Goal: Task Accomplishment & Management: Use online tool/utility

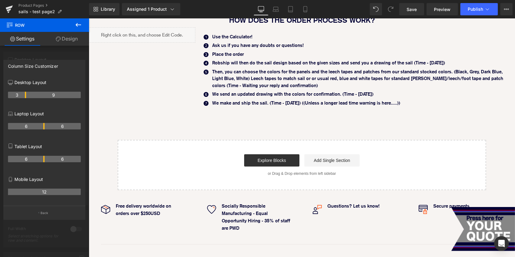
scroll to position [571, 0]
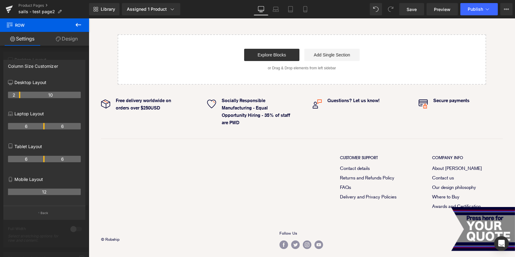
drag, startPoint x: 25, startPoint y: 95, endPoint x: 22, endPoint y: 95, distance: 3.7
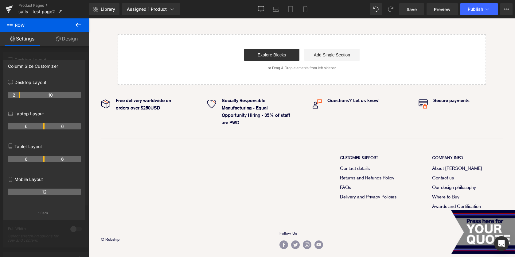
scroll to position [561, 0]
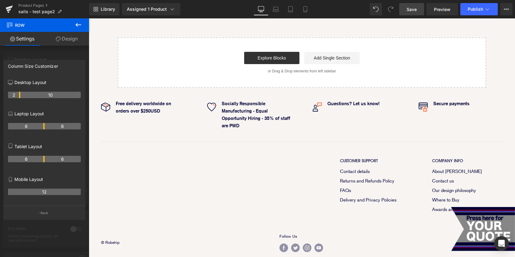
click at [412, 4] on link "Save" at bounding box center [411, 9] width 25 height 12
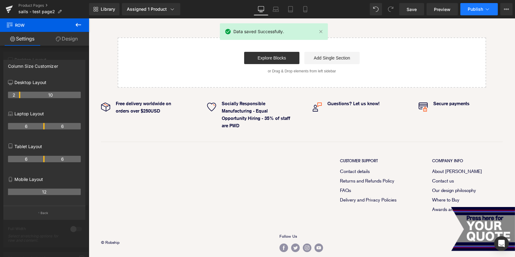
click at [473, 10] on span "Publish" at bounding box center [475, 9] width 15 height 5
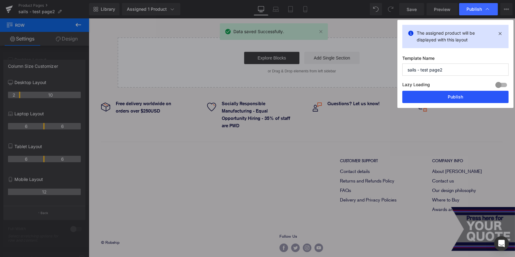
click at [454, 103] on button "Publish" at bounding box center [455, 97] width 106 height 12
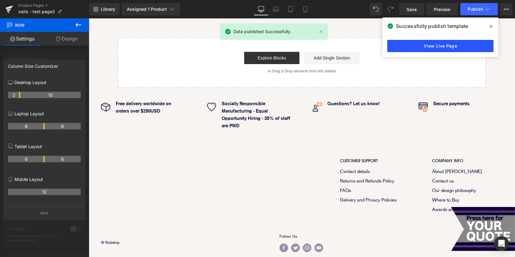
click at [451, 44] on link "View Live Page" at bounding box center [440, 46] width 106 height 12
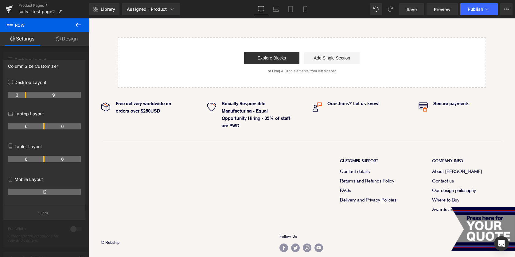
scroll to position [568, 0]
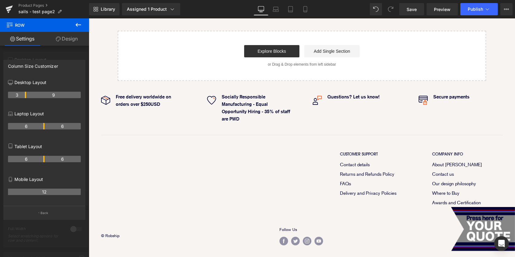
drag, startPoint x: 19, startPoint y: 95, endPoint x: 50, endPoint y: 96, distance: 31.0
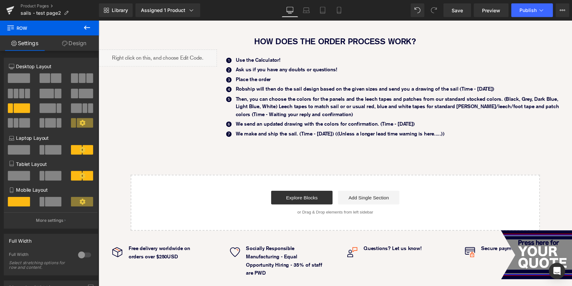
scroll to position [459, 0]
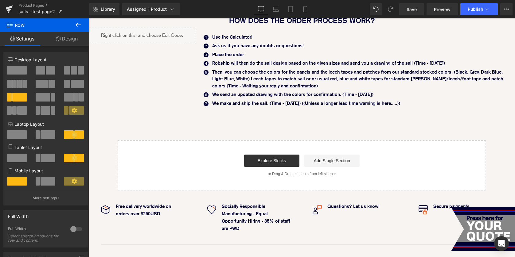
click at [80, 25] on icon at bounding box center [78, 24] width 7 height 7
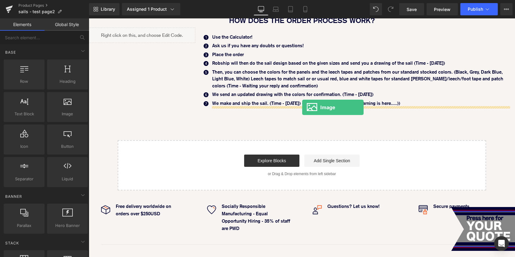
drag, startPoint x: 155, startPoint y: 125, endPoint x: 308, endPoint y: 108, distance: 153.9
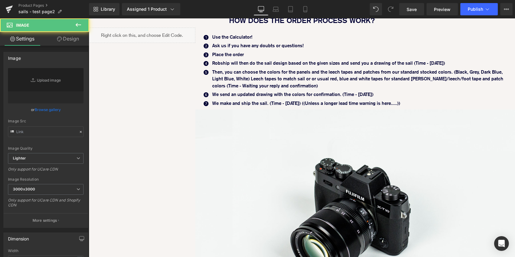
type input "//[DOMAIN_NAME][URL]"
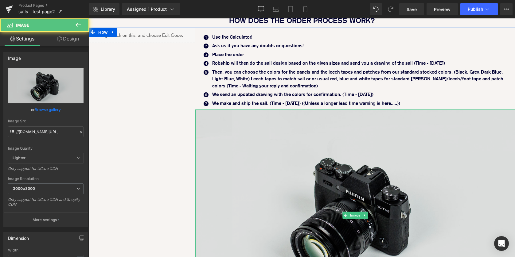
click at [249, 159] on img at bounding box center [355, 216] width 320 height 212
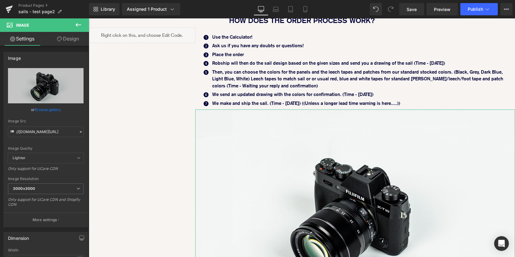
click at [75, 39] on link "Design" at bounding box center [68, 39] width 45 height 14
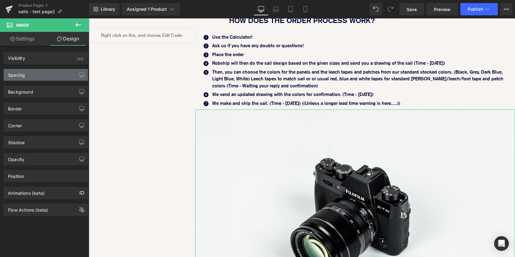
type input "0"
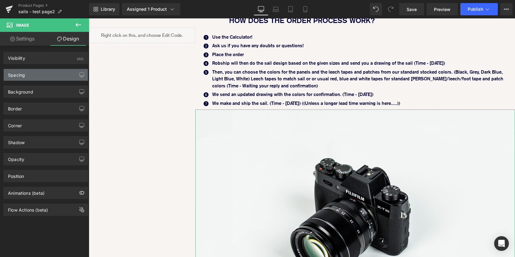
type input "0"
click at [31, 74] on div "Spacing" at bounding box center [46, 75] width 84 height 12
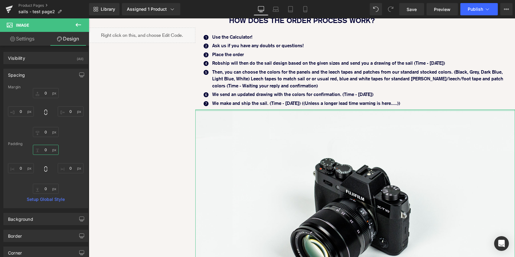
click at [42, 150] on input "0" at bounding box center [46, 150] width 26 height 10
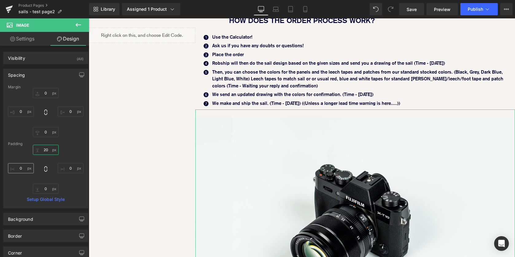
type input "20"
click at [21, 165] on input "0" at bounding box center [21, 168] width 26 height 10
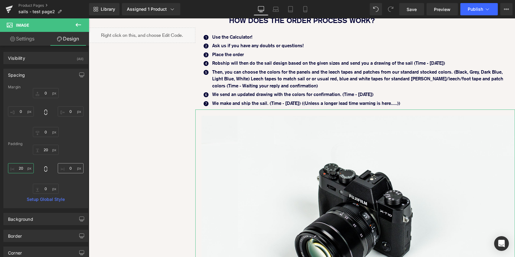
type input "20"
click at [68, 169] on input "0" at bounding box center [71, 168] width 26 height 10
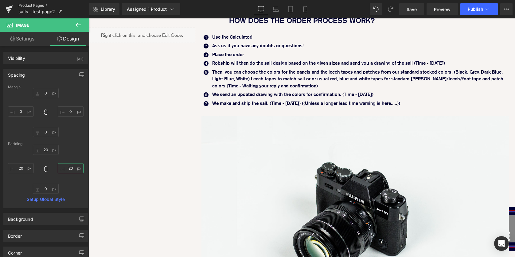
type input "20"
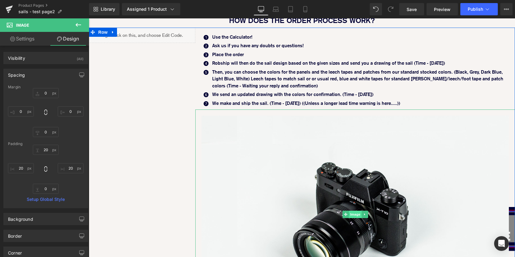
click at [353, 214] on span "Image" at bounding box center [355, 214] width 13 height 7
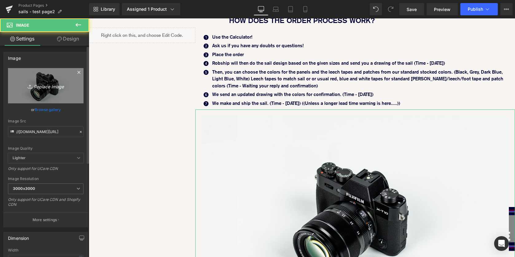
click at [44, 85] on icon "Replace Image" at bounding box center [45, 86] width 49 height 8
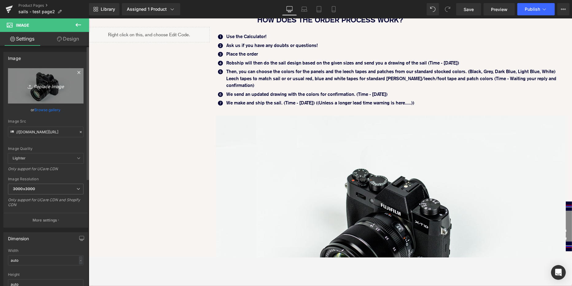
type input "C:\fakepath\ISP_J_P_E_STL.jpg"
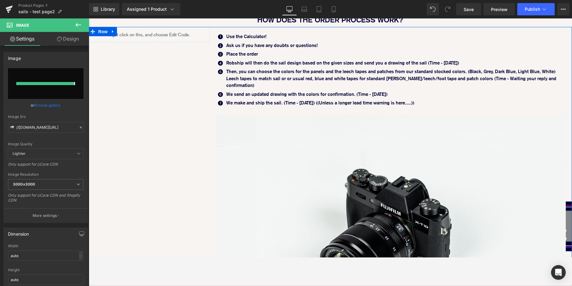
type input "[URL][DOMAIN_NAME]"
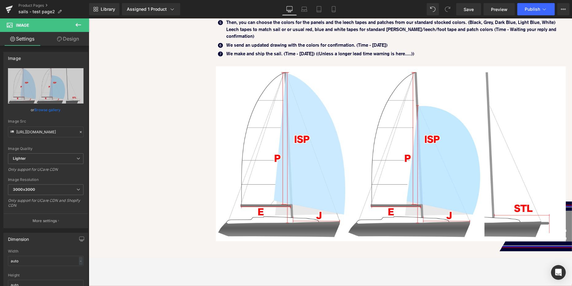
scroll to position [506, 0]
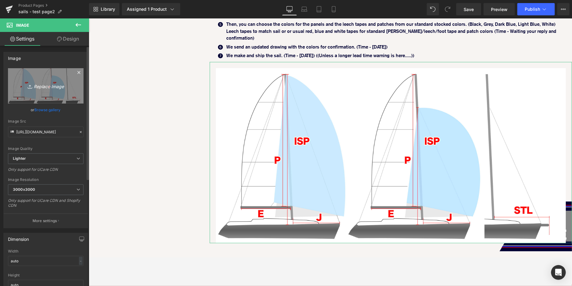
click at [44, 86] on icon "Replace Image" at bounding box center [45, 86] width 49 height 8
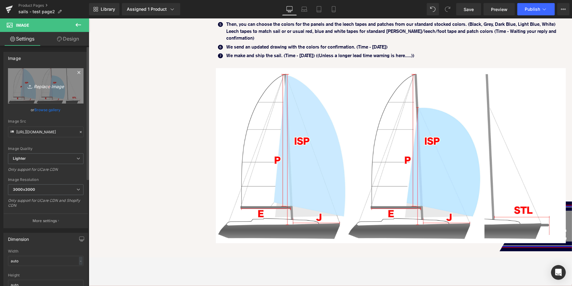
type input "C:\fakepath\ISP_J_P_E_STL.png"
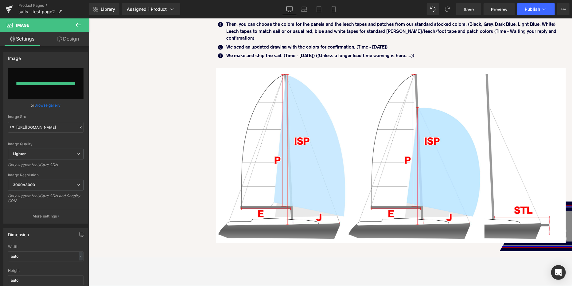
type input "[URL][DOMAIN_NAME]"
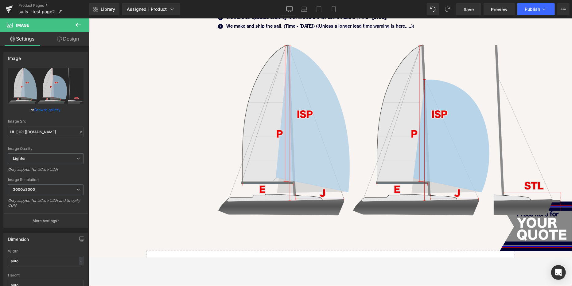
scroll to position [538, 0]
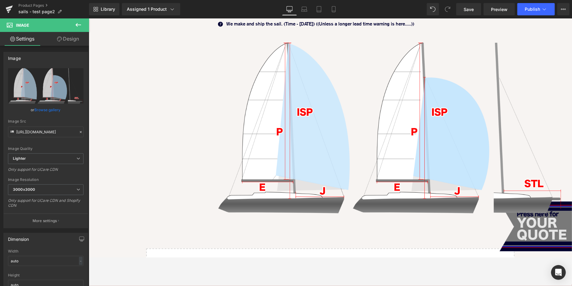
click at [515, 233] on img at bounding box center [535, 229] width 72 height 56
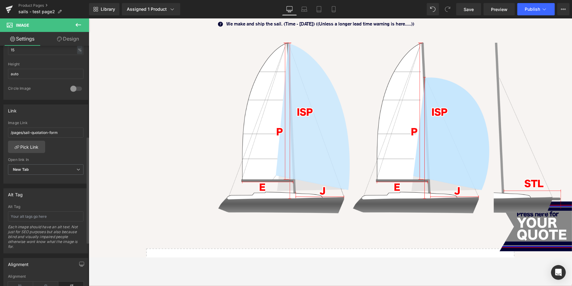
scroll to position [203, 0]
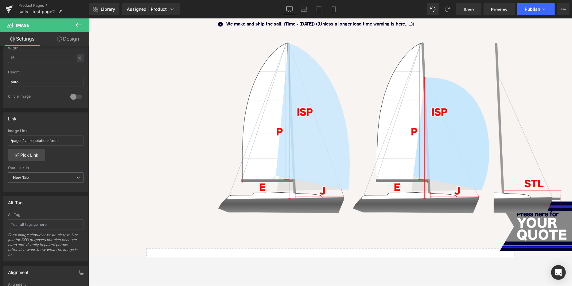
click at [69, 42] on link "Design" at bounding box center [68, 39] width 45 height 14
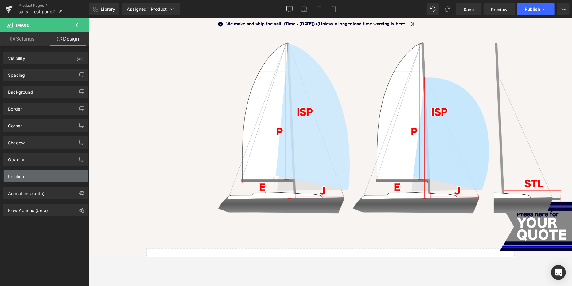
click at [45, 176] on div "Position" at bounding box center [46, 176] width 84 height 12
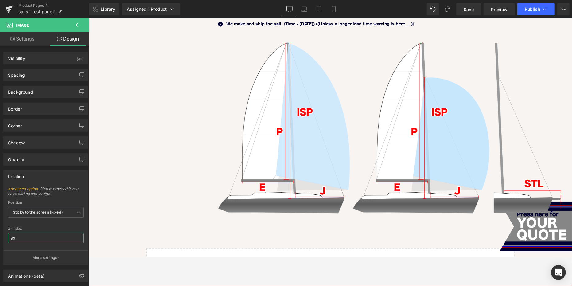
click at [30, 236] on input "99" at bounding box center [46, 238] width 76 height 10
type input "9999"
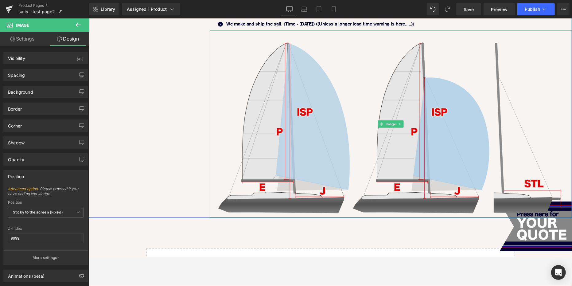
click at [290, 191] on img at bounding box center [390, 123] width 363 height 187
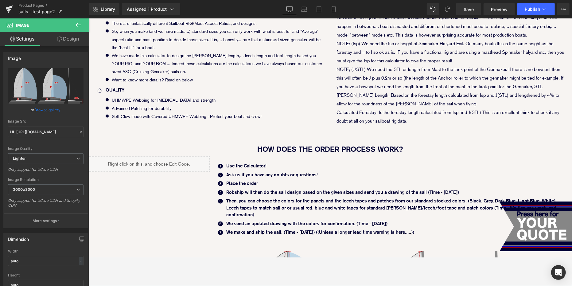
scroll to position [362, 0]
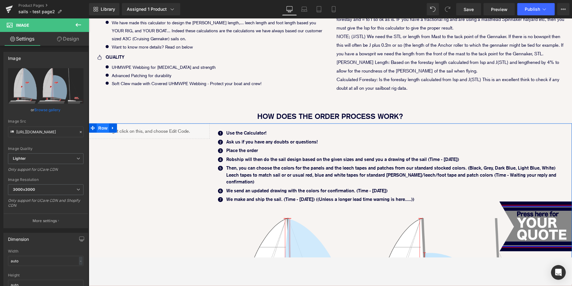
click at [103, 128] on span "Row" at bounding box center [102, 127] width 12 height 9
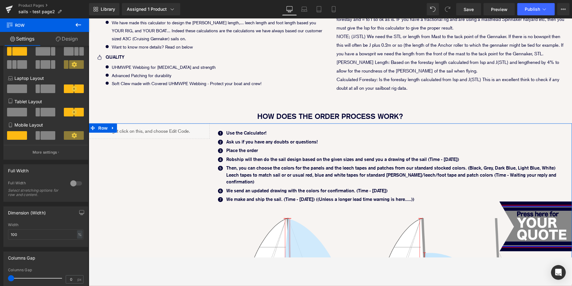
scroll to position [47, 0]
click at [74, 38] on link "Design" at bounding box center [67, 39] width 45 height 14
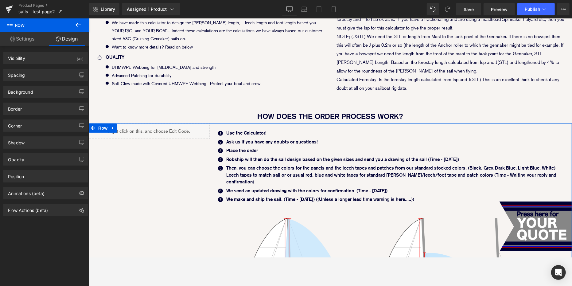
type input "1"
click at [41, 178] on div "Position" at bounding box center [46, 176] width 84 height 12
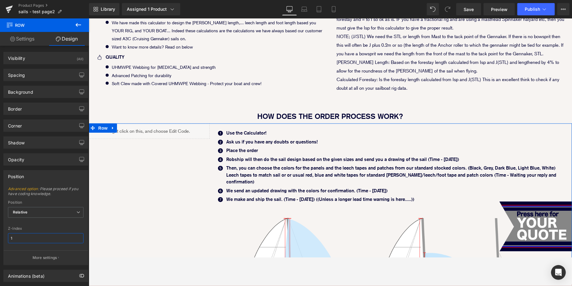
click at [25, 234] on input "1" at bounding box center [46, 238] width 76 height 10
click at [193, 215] on div "Liquid Icon Use the Calculator! Text Block Icon Ask us if you have any doubts o…" at bounding box center [329, 257] width 483 height 269
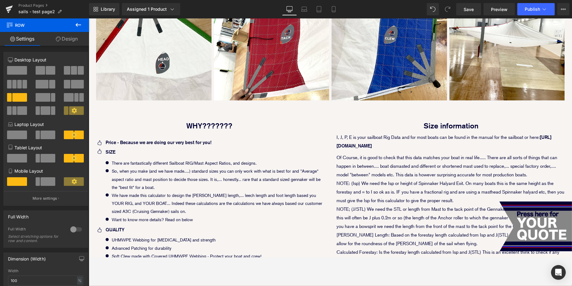
scroll to position [184, 0]
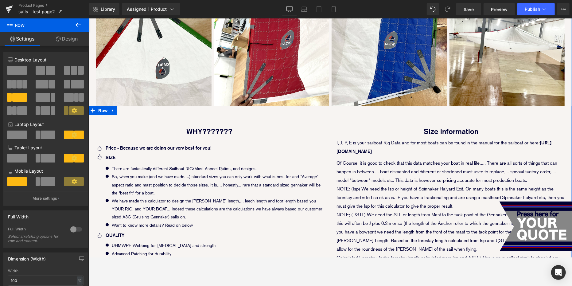
click at [326, 144] on div "Icon Price - Because we are doing our very best for you! Text Block Icon SIZE T…" at bounding box center [209, 151] width 242 height 26
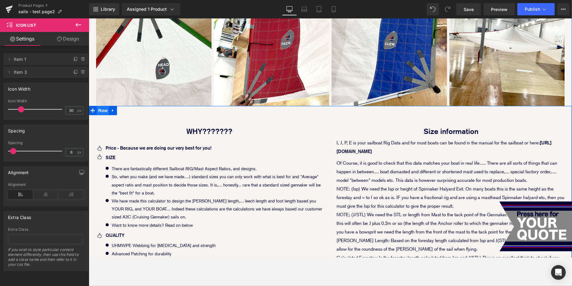
click at [102, 113] on span "Row" at bounding box center [102, 110] width 12 height 9
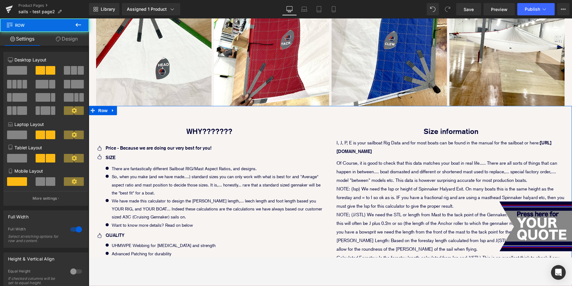
click at [73, 40] on link "Design" at bounding box center [67, 39] width 45 height 14
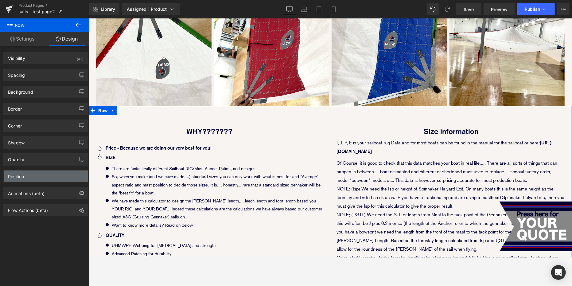
type input "1"
click at [45, 177] on div "Position" at bounding box center [46, 176] width 84 height 12
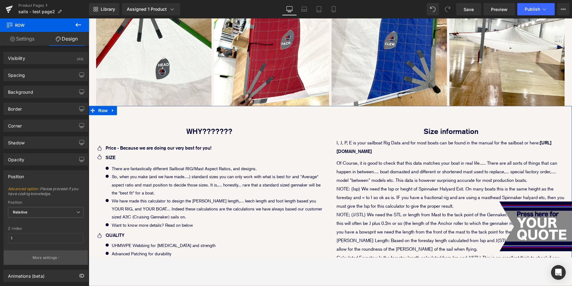
click at [49, 256] on p "More settings" at bounding box center [45, 258] width 25 height 6
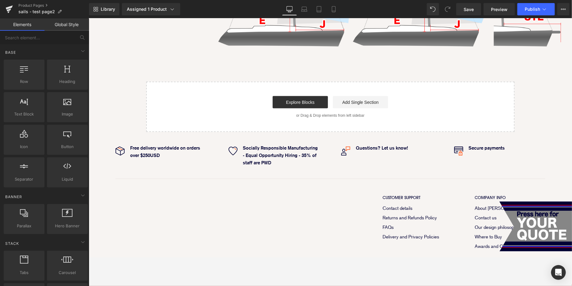
scroll to position [743, 0]
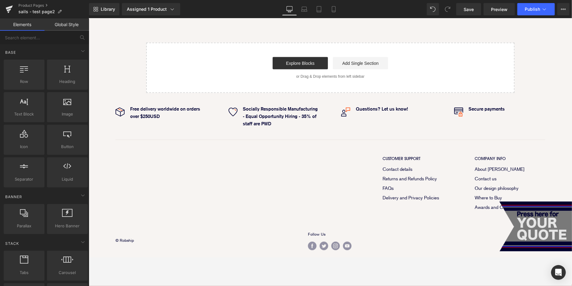
click at [515, 217] on img at bounding box center [535, 229] width 72 height 56
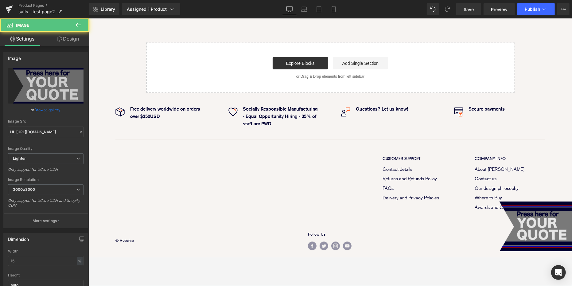
click at [515, 207] on img at bounding box center [535, 229] width 72 height 56
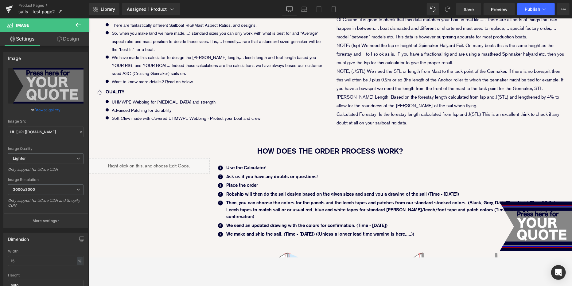
scroll to position [338, 0]
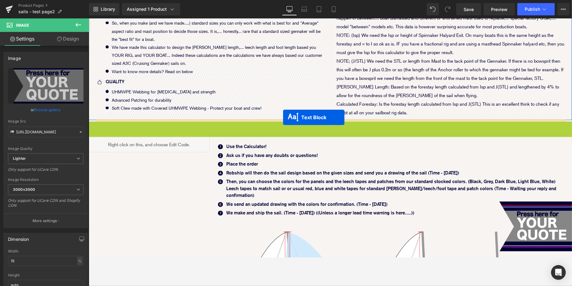
drag, startPoint x: 312, startPoint y: 136, endPoint x: 283, endPoint y: 117, distance: 35.3
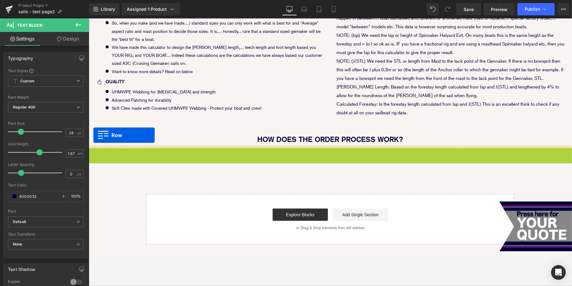
drag, startPoint x: 93, startPoint y: 152, endPoint x: 93, endPoint y: 135, distance: 16.6
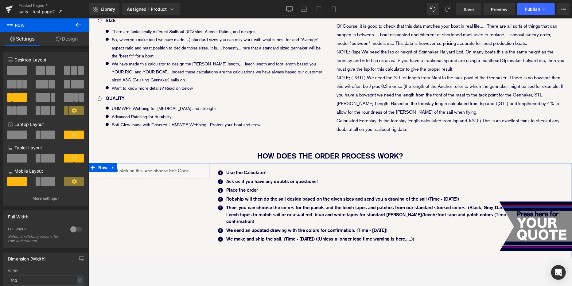
scroll to position [300, 0]
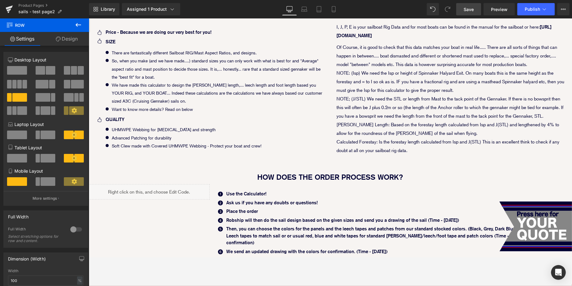
click at [473, 8] on span "Save" at bounding box center [469, 9] width 10 height 6
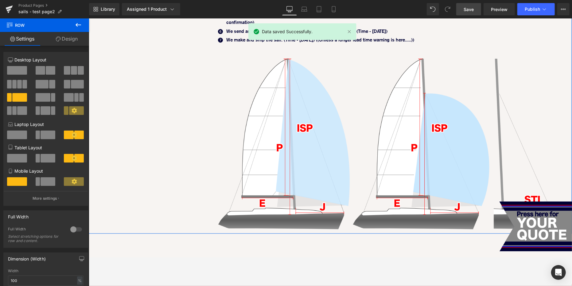
scroll to position [539, 0]
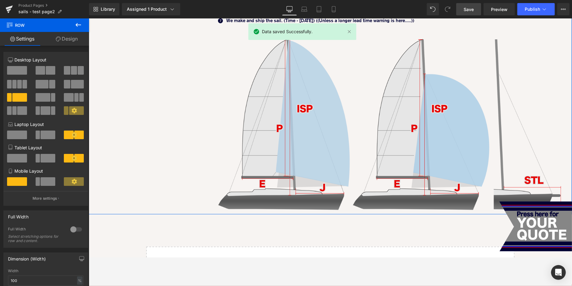
click at [313, 149] on img at bounding box center [390, 120] width 363 height 187
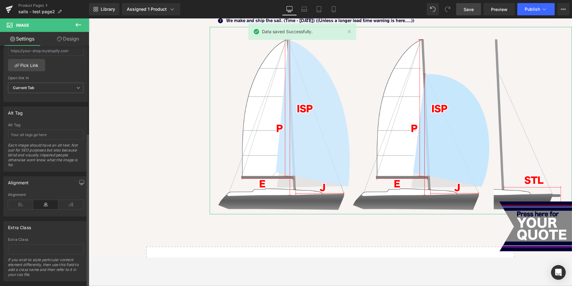
scroll to position [301, 0]
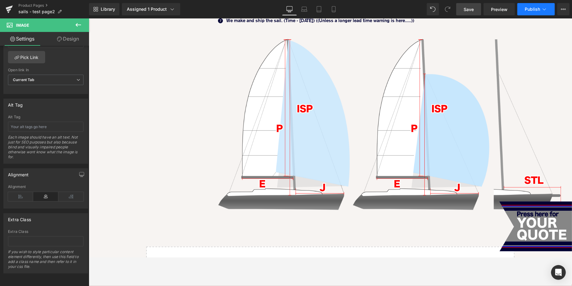
click at [515, 10] on span "Publish" at bounding box center [532, 9] width 15 height 5
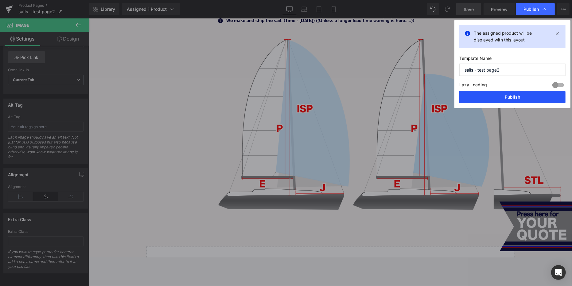
click at [515, 96] on button "Publish" at bounding box center [512, 97] width 106 height 12
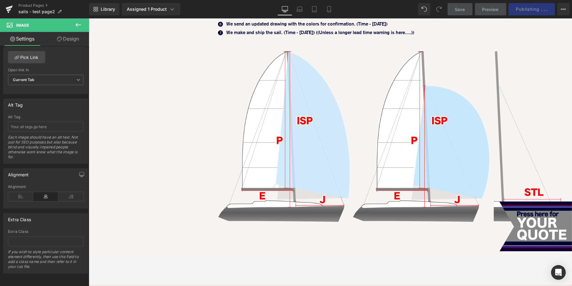
scroll to position [581, 0]
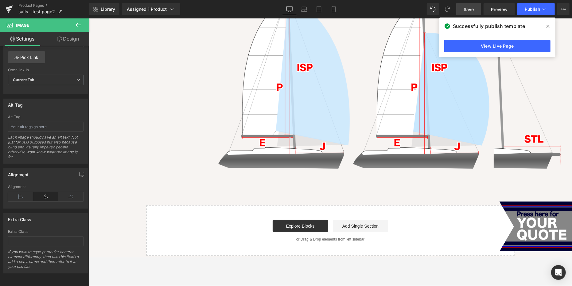
click at [515, 28] on span at bounding box center [548, 26] width 10 height 10
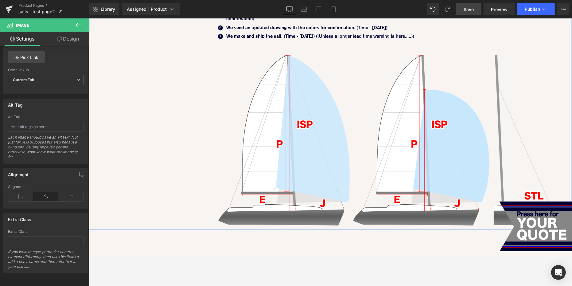
scroll to position [525, 0]
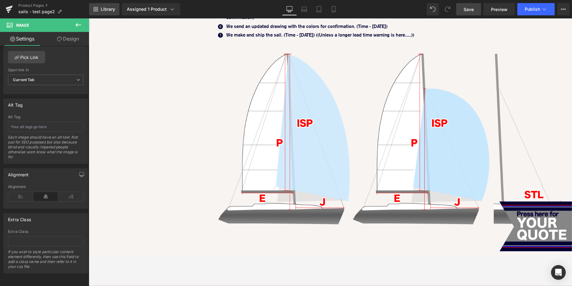
click at [108, 5] on link "Library" at bounding box center [104, 9] width 30 height 12
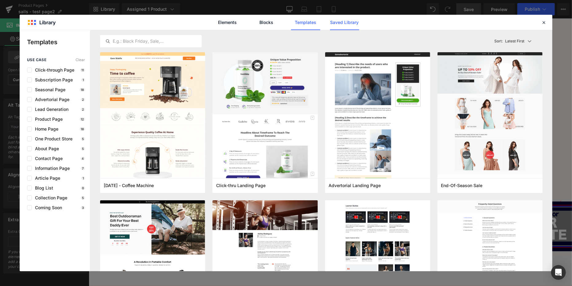
click at [344, 20] on link "Saved Library" at bounding box center [344, 22] width 29 height 15
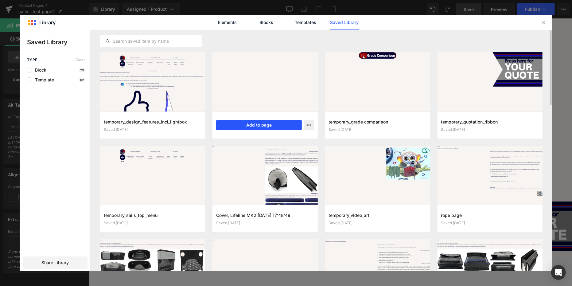
click at [277, 126] on button "Add to page" at bounding box center [258, 125] width 85 height 10
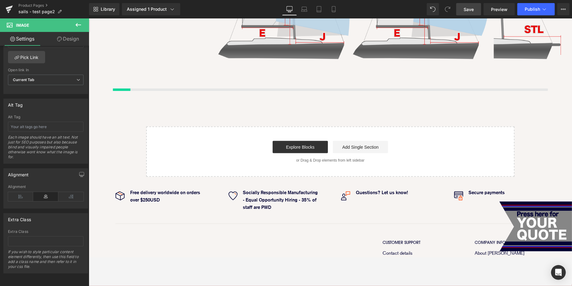
scroll to position [698, 0]
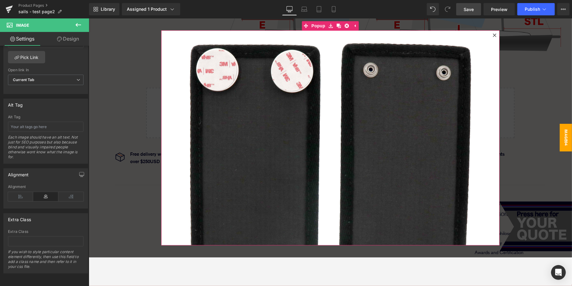
click at [289, 33] on div "Image" at bounding box center [330, 137] width 338 height 215
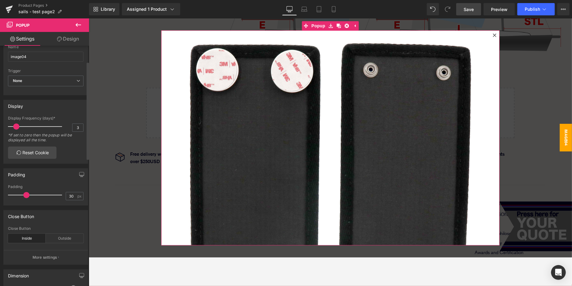
scroll to position [102, 0]
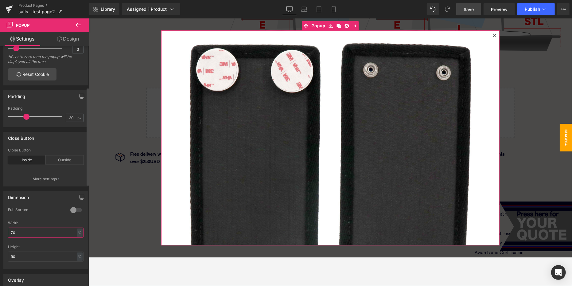
click at [30, 231] on input "70" at bounding box center [46, 232] width 76 height 10
click at [0, 229] on div "Dimension 0 Full Screen 0 Full Screen 0 Full Screen 0 Full Screen 70% Width 70 …" at bounding box center [46, 227] width 92 height 83
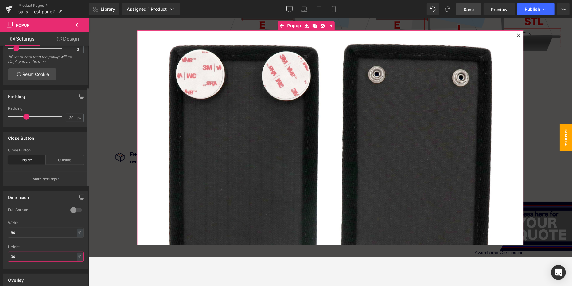
drag, startPoint x: 35, startPoint y: 254, endPoint x: 0, endPoint y: 254, distance: 35.0
click at [0, 254] on div "Dimension 0 Full Screen 0 Full Screen 0 Full Screen 0 Full Screen 80% Width 80 …" at bounding box center [46, 227] width 92 height 83
drag, startPoint x: 25, startPoint y: 230, endPoint x: 0, endPoint y: 230, distance: 25.2
click at [0, 230] on div "Dimension 0 Full Screen 0 Full Screen 0 Full Screen 0 Full Screen 80% Width 80 …" at bounding box center [46, 227] width 92 height 83
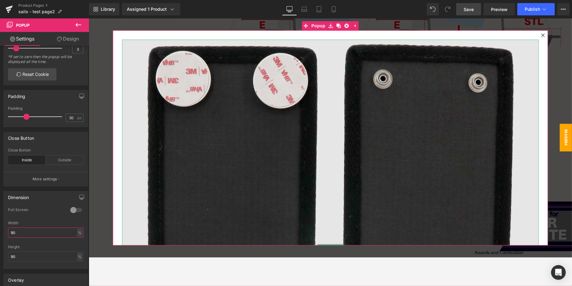
type input "9"
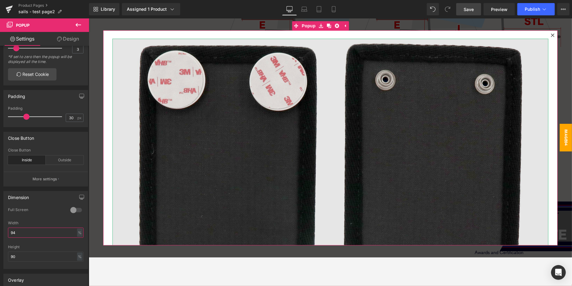
scroll to position [0, 0]
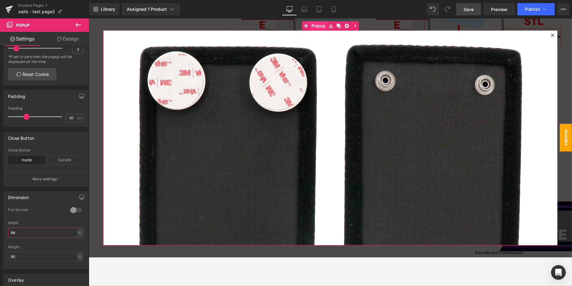
type input "94"
click at [315, 25] on span "Popup" at bounding box center [317, 25] width 17 height 9
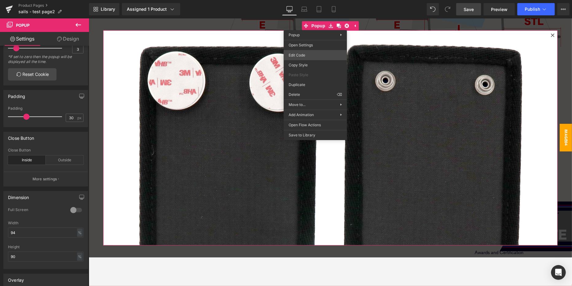
click at [305, 0] on div "Row You are previewing how the will restyle your page. You can not edit Element…" at bounding box center [286, 0] width 572 height 0
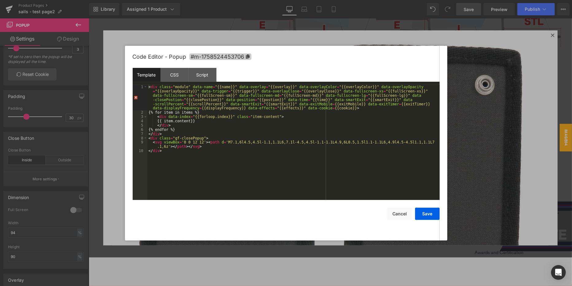
click at [221, 57] on span "#m-1758524453706" at bounding box center [220, 56] width 62 height 6
click at [395, 216] on button "Cancel" at bounding box center [399, 214] width 25 height 12
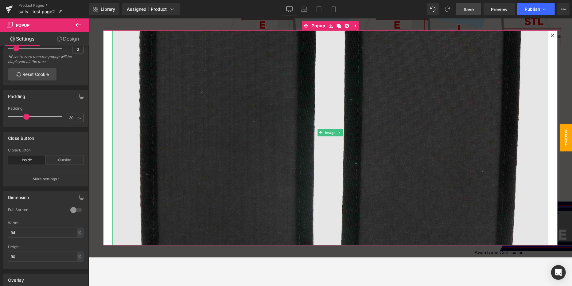
scroll to position [128, 0]
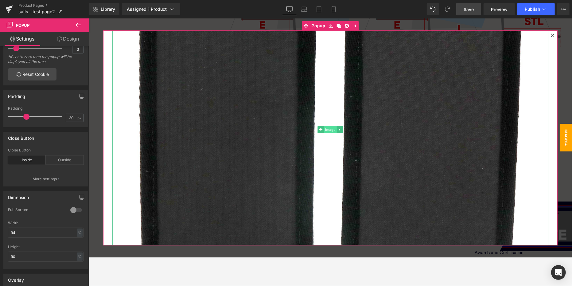
click at [328, 129] on span "Image" at bounding box center [330, 129] width 13 height 7
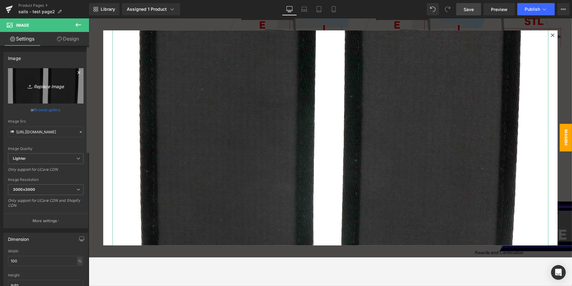
click at [42, 84] on icon "Replace Image" at bounding box center [45, 86] width 49 height 8
type input "C:\fakepath\ISP_J_P_E_STL.png"
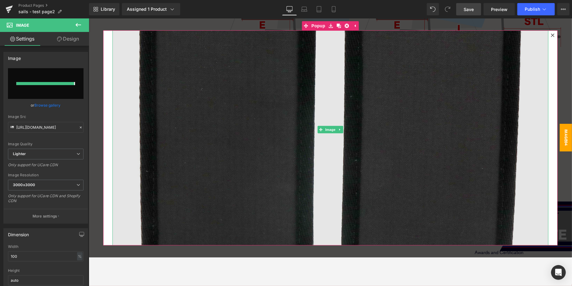
type input "[URL][DOMAIN_NAME]"
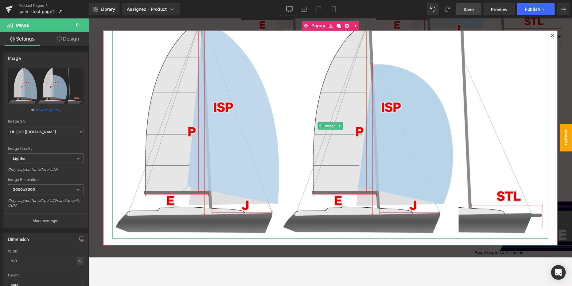
scroll to position [28, 0]
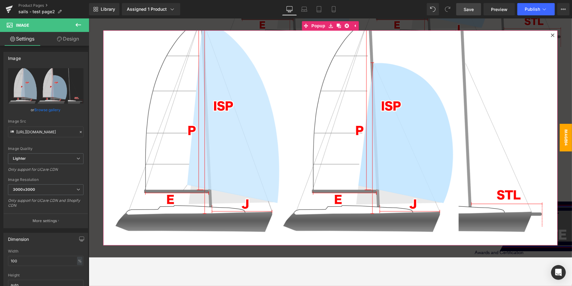
click at [515, 35] on icon at bounding box center [551, 34] width 3 height 3
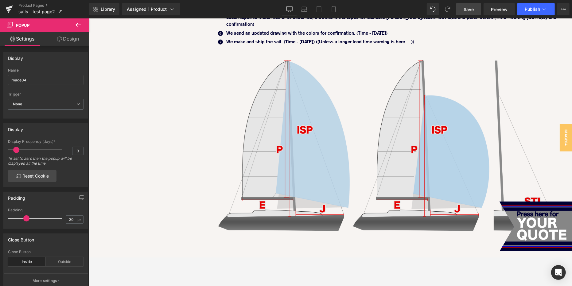
scroll to position [514, 0]
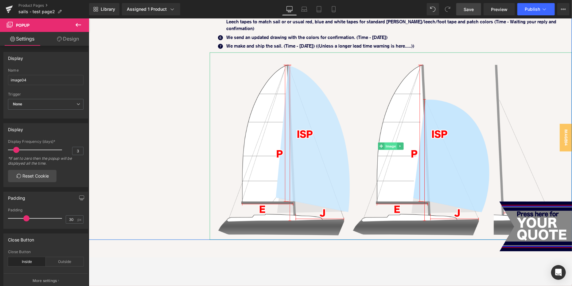
click at [390, 142] on span "Image" at bounding box center [390, 145] width 13 height 7
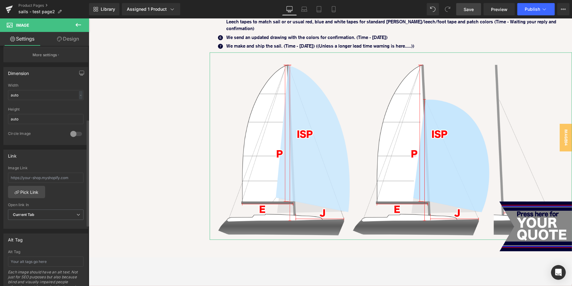
scroll to position [172, 0]
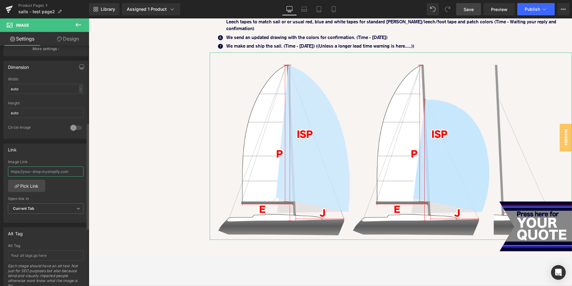
click at [34, 166] on input "text" at bounding box center [46, 171] width 76 height 10
click at [75, 170] on input "text" at bounding box center [46, 171] width 76 height 10
click at [79, 169] on input "text" at bounding box center [46, 171] width 76 height 10
drag, startPoint x: 79, startPoint y: 169, endPoint x: 0, endPoint y: 169, distance: 78.6
click at [0, 169] on div "Link Image Link Pick Link Current Tab New Tab Open link In Current Tab Current …" at bounding box center [46, 181] width 92 height 84
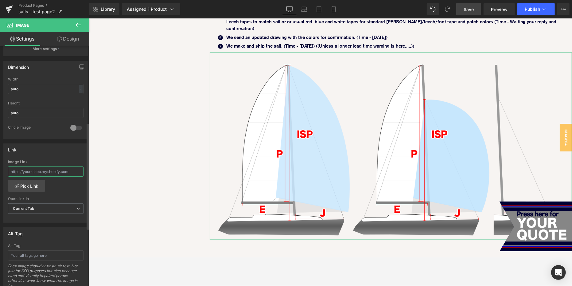
click at [30, 168] on input "text" at bounding box center [46, 171] width 76 height 10
paste input "#m-1758524453706"
click at [10, 168] on input "#m-1758524453706" at bounding box center [46, 171] width 76 height 10
type input "#show-m-1758524453706"
click at [80, 184] on div "#show-m-1758524453706 Image Link #show-m-1758524453706 Pick Link Current Tab Ne…" at bounding box center [46, 191] width 84 height 63
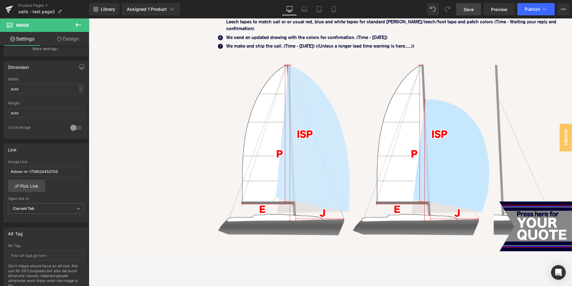
click at [465, 9] on span "Save" at bounding box center [469, 9] width 10 height 6
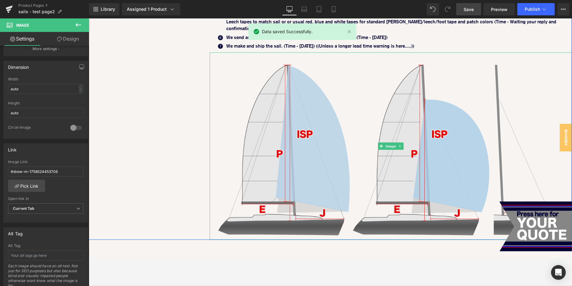
click at [335, 81] on img at bounding box center [390, 145] width 363 height 187
click at [352, 87] on img at bounding box center [390, 145] width 363 height 187
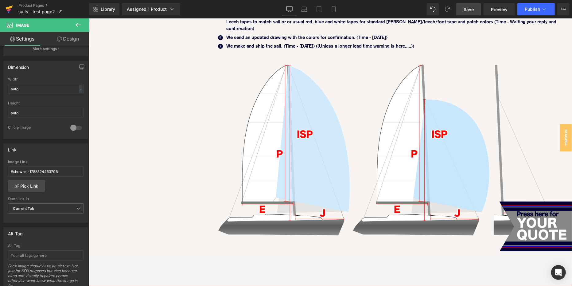
click at [10, 9] on icon at bounding box center [9, 10] width 4 height 3
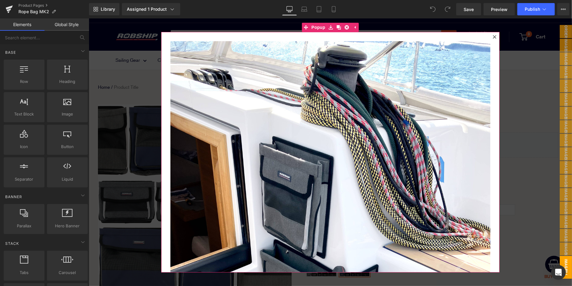
click at [494, 37] on icon at bounding box center [493, 36] width 3 height 3
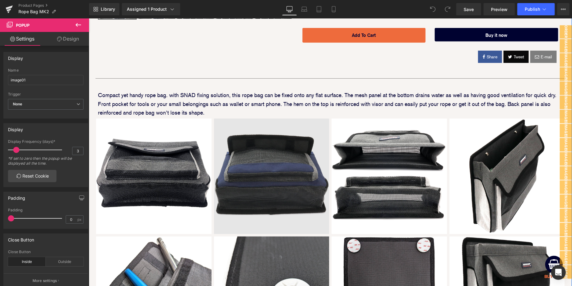
scroll to position [323, 0]
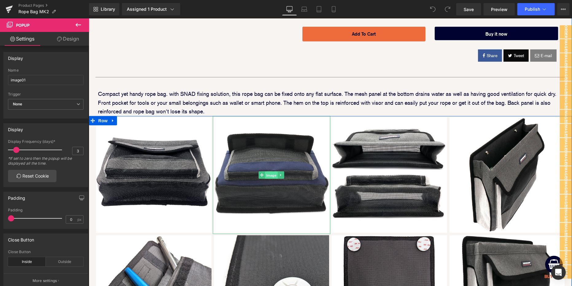
click at [270, 174] on span "Image" at bounding box center [271, 174] width 13 height 7
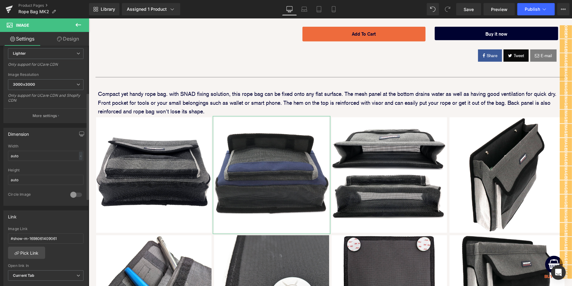
scroll to position [105, 0]
drag, startPoint x: 67, startPoint y: 235, endPoint x: 0, endPoint y: 231, distance: 67.0
click at [0, 232] on div "Link #show-m-1698061409061 Image Link #show-m-1698061409061 Pick Link Current T…" at bounding box center [46, 247] width 92 height 84
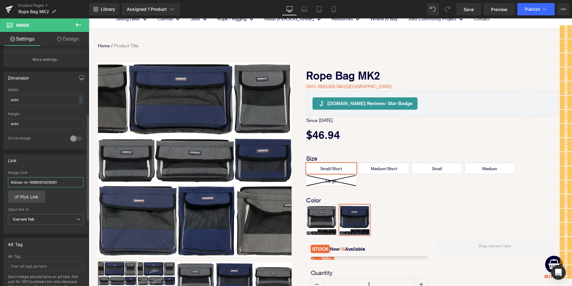
scroll to position [182, 0]
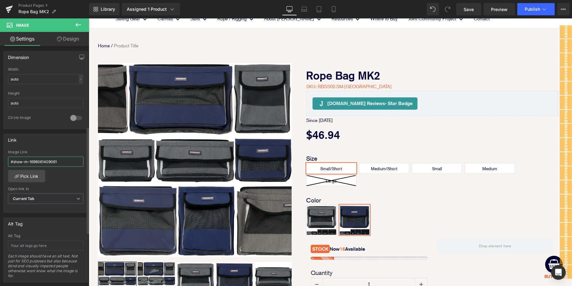
click at [68, 161] on input "#show-m-1698061409061" at bounding box center [46, 162] width 76 height 10
drag, startPoint x: 70, startPoint y: 158, endPoint x: 0, endPoint y: 158, distance: 70.3
click at [0, 158] on div "Link #show-m-1698061409061 Image Link #show-m-1698061409061 Pick Link Current T…" at bounding box center [46, 171] width 92 height 84
click at [5, 8] on link at bounding box center [9, 9] width 18 height 18
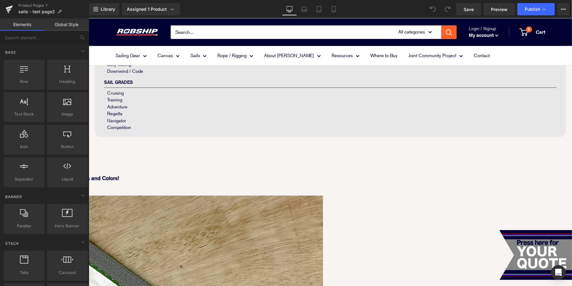
scroll to position [389, 0]
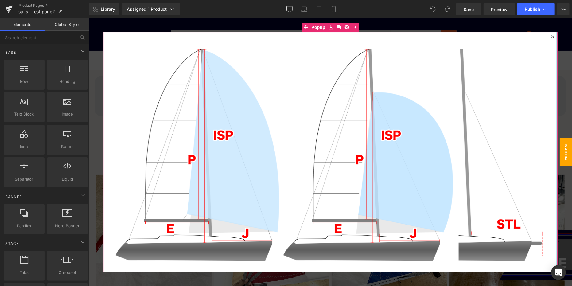
click at [556, 35] on div at bounding box center [557, 152] width 2 height 241
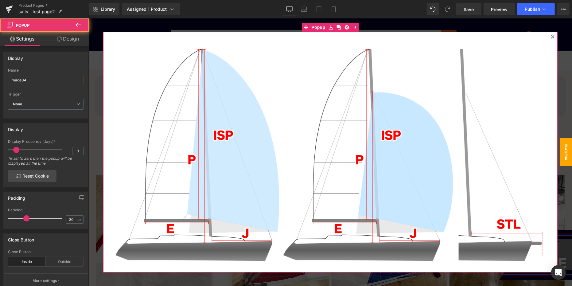
click at [553, 36] on icon at bounding box center [551, 36] width 3 height 3
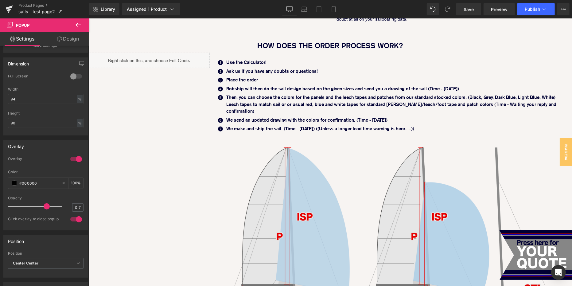
scroll to position [509, 0]
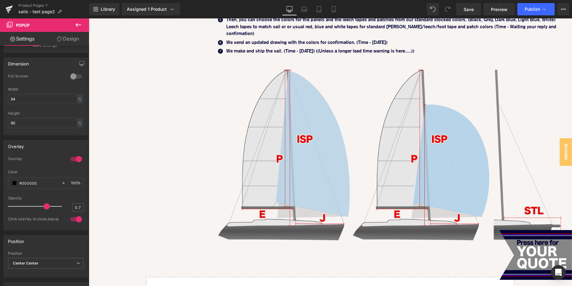
click at [382, 153] on img at bounding box center [390, 150] width 363 height 187
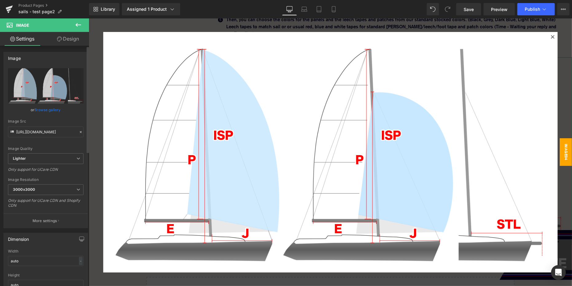
scroll to position [152, 0]
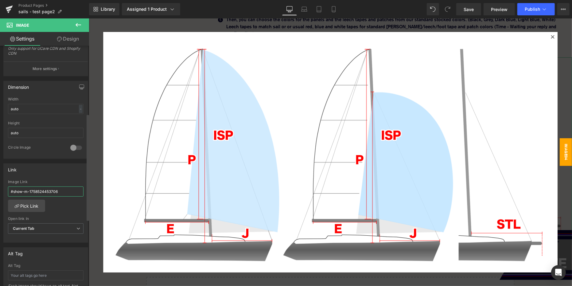
drag, startPoint x: 67, startPoint y: 189, endPoint x: 0, endPoint y: 189, distance: 67.2
click at [0, 189] on div "Link #show-m-1758524453706 Image Link #show-m-1758524453706 Pick Link Current T…" at bounding box center [46, 201] width 92 height 84
paste input "698061409061"
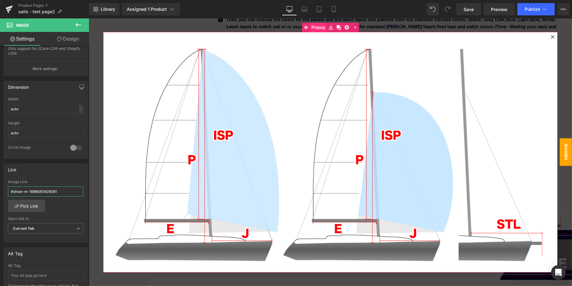
type input "#show-m-1698061409061"
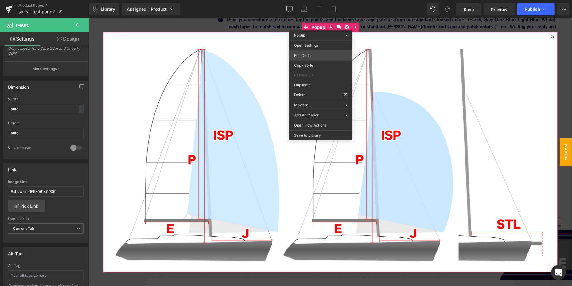
click at [317, 0] on div "You are previewing how the will restyle your page. You can not edit Elements in…" at bounding box center [286, 0] width 572 height 0
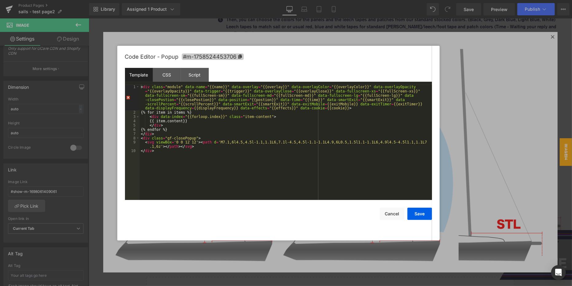
click at [219, 59] on span "#m-1758524453706" at bounding box center [213, 56] width 62 height 6
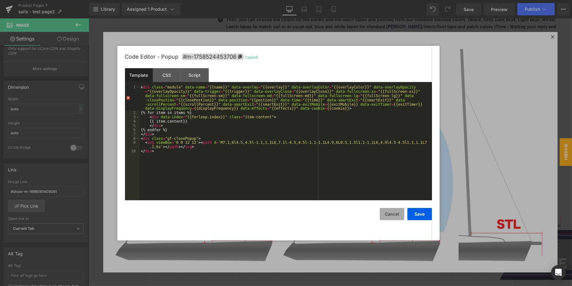
click at [389, 214] on button "Cancel" at bounding box center [392, 214] width 25 height 12
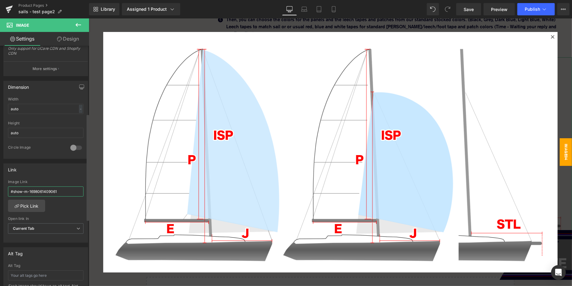
click at [66, 187] on input "#show-m-1698061409061" at bounding box center [46, 191] width 76 height 10
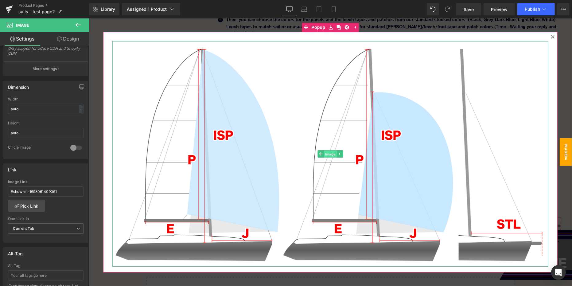
click at [328, 153] on span "Image" at bounding box center [330, 153] width 13 height 7
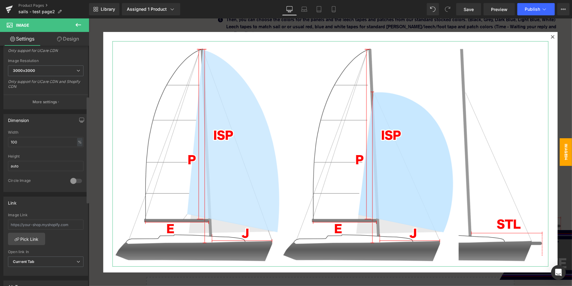
scroll to position [127, 0]
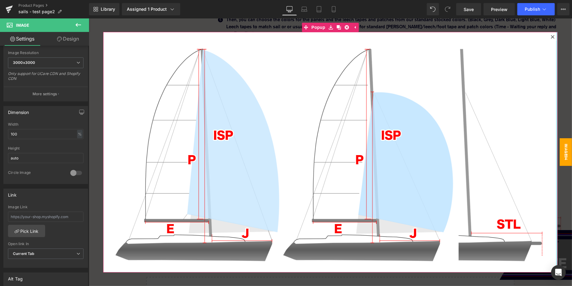
click at [552, 36] on icon at bounding box center [551, 36] width 3 height 3
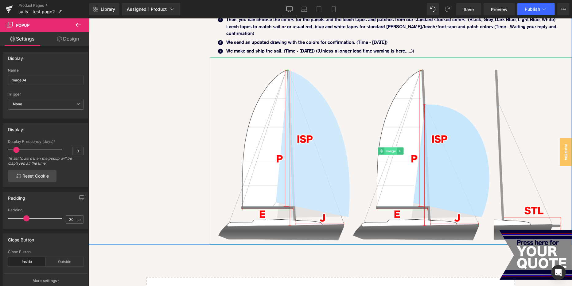
click at [390, 147] on span "Image" at bounding box center [390, 150] width 13 height 7
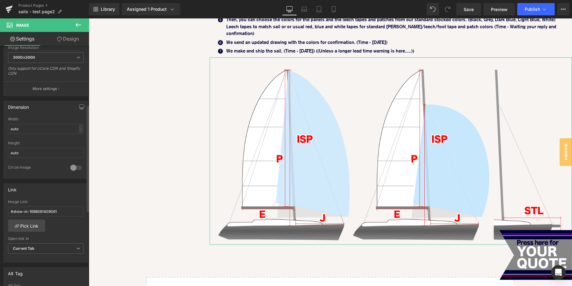
scroll to position [134, 0]
drag, startPoint x: 120, startPoint y: 223, endPoint x: 136, endPoint y: 205, distance: 24.0
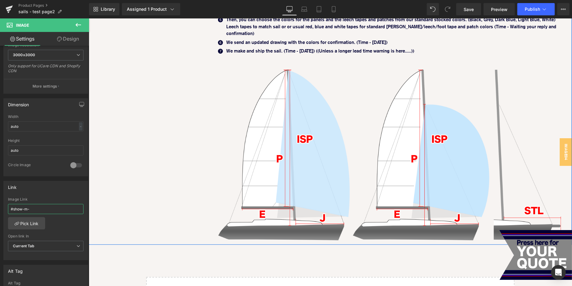
paste input "#m-1758524453706"
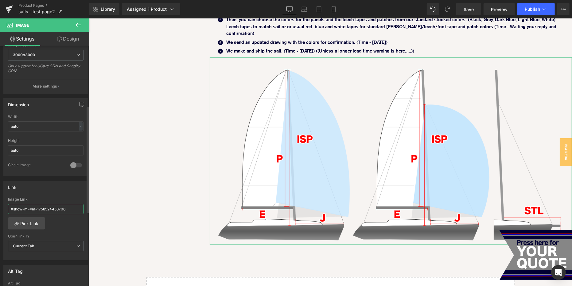
click at [31, 205] on input "#show-m-#m-1758524453706" at bounding box center [46, 209] width 76 height 10
type input "#show-m-1758524453706"
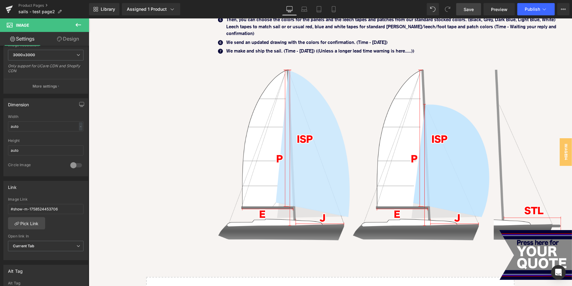
click at [467, 14] on link "Save" at bounding box center [468, 9] width 25 height 12
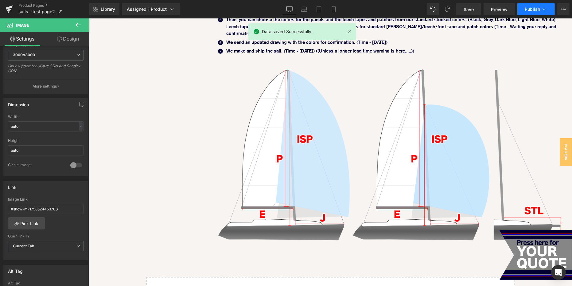
click at [524, 7] on button "Publish" at bounding box center [535, 9] width 37 height 12
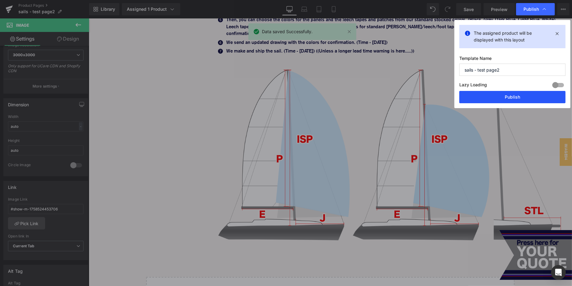
click at [523, 91] on button "Publish" at bounding box center [512, 97] width 106 height 12
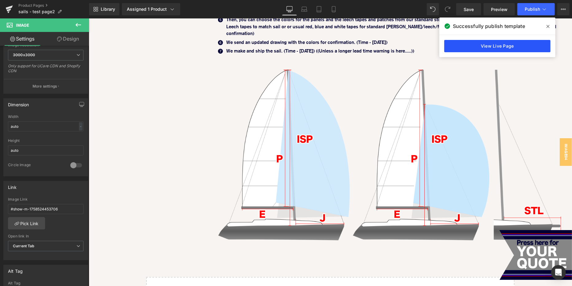
click at [487, 48] on link "View Live Page" at bounding box center [497, 46] width 106 height 12
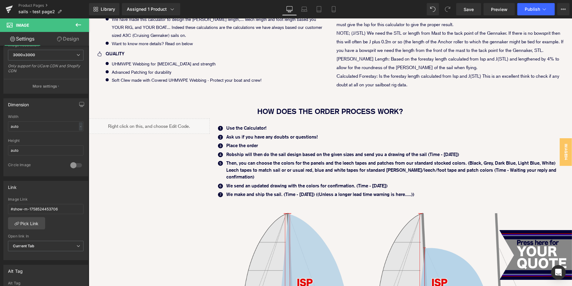
scroll to position [342, 0]
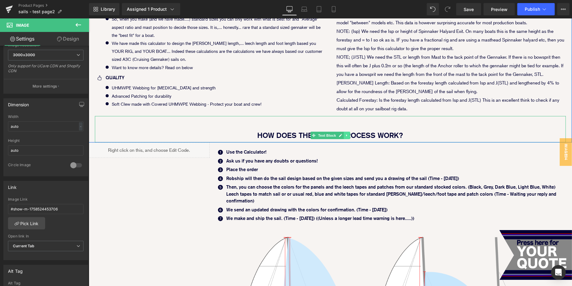
click at [346, 133] on icon at bounding box center [346, 135] width 3 height 4
click at [345, 133] on link at bounding box center [343, 134] width 6 height 7
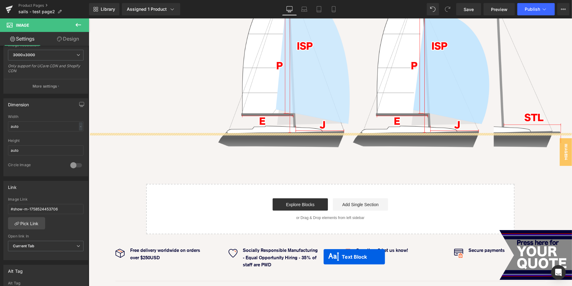
scroll to position [630, 0]
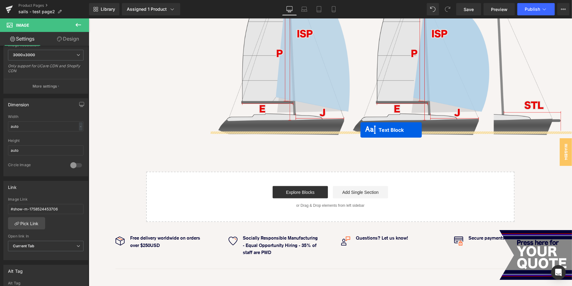
drag, startPoint x: 313, startPoint y: 44, endPoint x: 360, endPoint y: 130, distance: 98.0
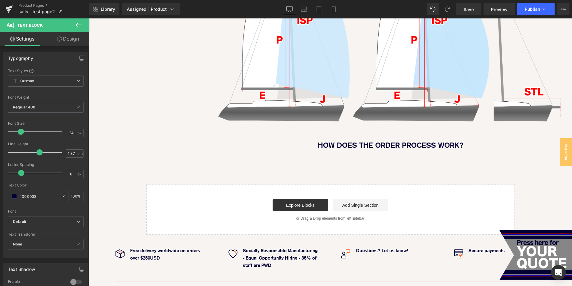
scroll to position [629, 0]
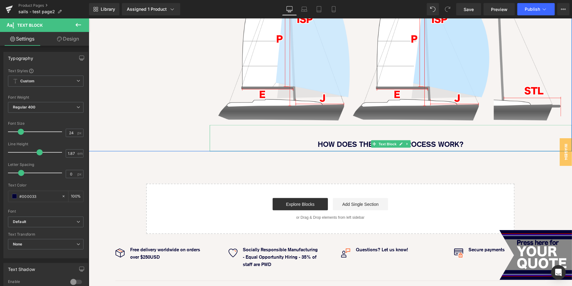
click at [336, 139] on b "HOW DOES THE ORDER PROCESS WORK?" at bounding box center [390, 143] width 146 height 9
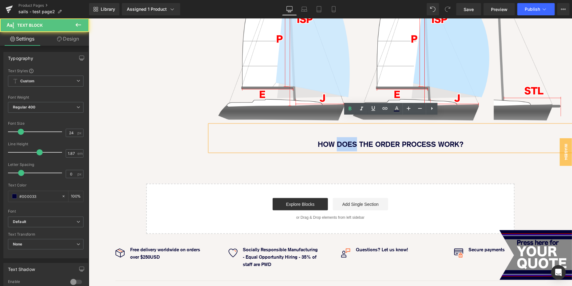
click at [336, 139] on b "HOW DOES THE ORDER PROCESS WORK?" at bounding box center [390, 143] width 146 height 9
click at [314, 137] on p "HOW DOES THE ORDER PROCESS WORK?" at bounding box center [390, 144] width 363 height 14
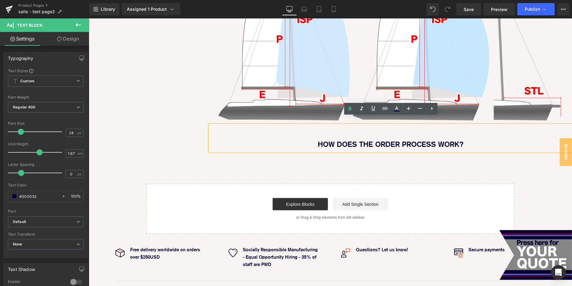
click at [282, 137] on p "HOW DOES THE ORDER PROCESS WORK?" at bounding box center [390, 144] width 363 height 14
click at [298, 125] on div "HOW DOES THE ORDER PROCESS WORK?" at bounding box center [390, 138] width 363 height 26
click at [316, 137] on p "HOW DOES THE ORDER PROCESS WORK?" at bounding box center [390, 144] width 363 height 14
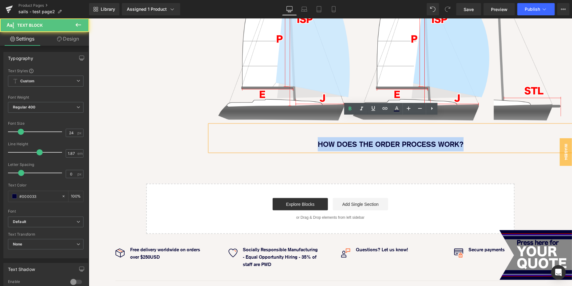
drag, startPoint x: 310, startPoint y: 136, endPoint x: 573, endPoint y: 135, distance: 262.8
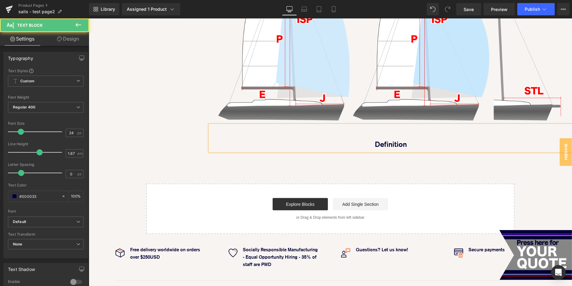
click at [433, 137] on p "Definition" at bounding box center [390, 144] width 363 height 14
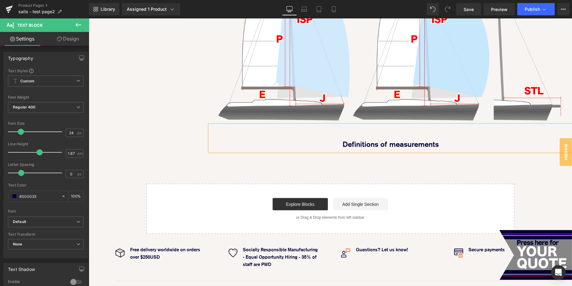
click at [182, 128] on div "Liquid Icon Use the Calculator! Text Block Icon Ask us if you have any doubts o…" at bounding box center [329, 3] width 483 height 296
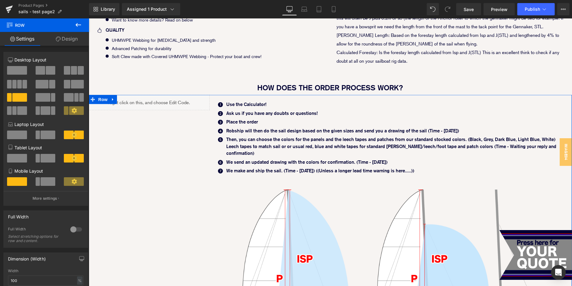
scroll to position [379, 0]
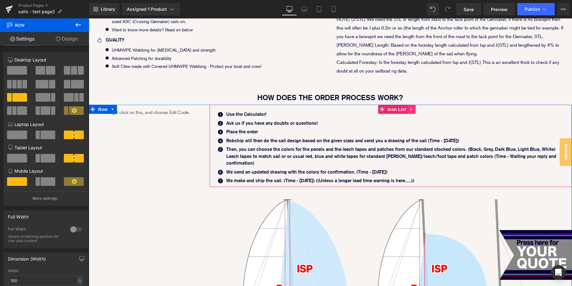
click at [412, 108] on icon at bounding box center [411, 109] width 4 height 5
click at [407, 108] on icon at bounding box center [407, 109] width 4 height 4
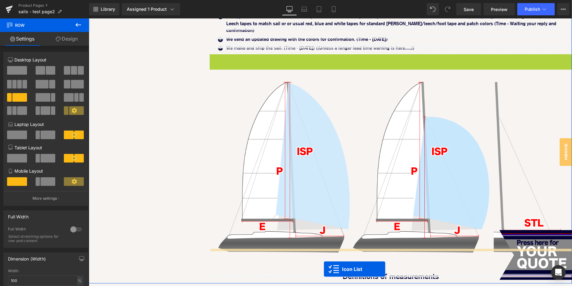
scroll to position [537, 0]
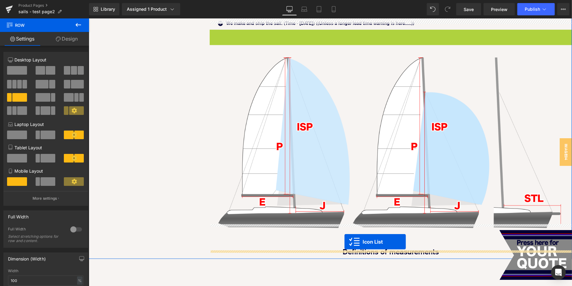
drag, startPoint x: 381, startPoint y: 92, endPoint x: 344, endPoint y: 241, distance: 153.7
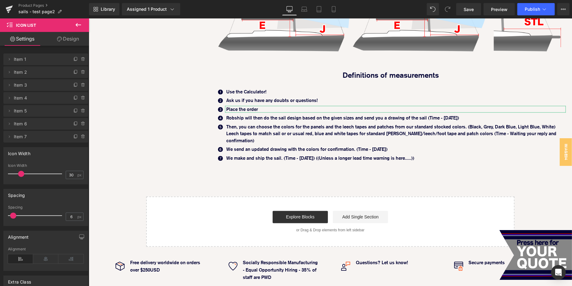
scroll to position [701, 0]
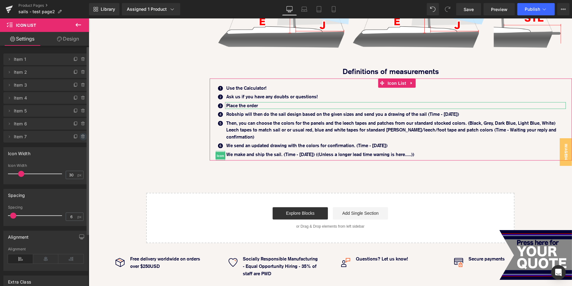
click at [81, 137] on icon at bounding box center [83, 136] width 5 height 5
click at [80, 137] on button "Delete" at bounding box center [76, 137] width 19 height 8
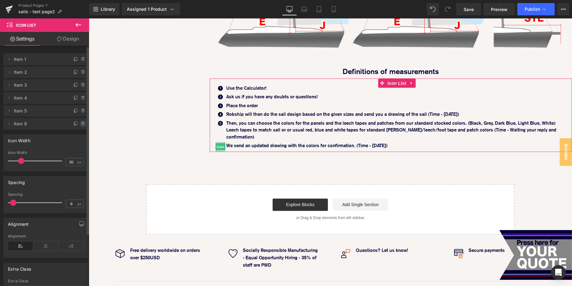
click at [82, 123] on icon at bounding box center [83, 123] width 5 height 5
click at [82, 123] on button "Delete" at bounding box center [76, 124] width 19 height 8
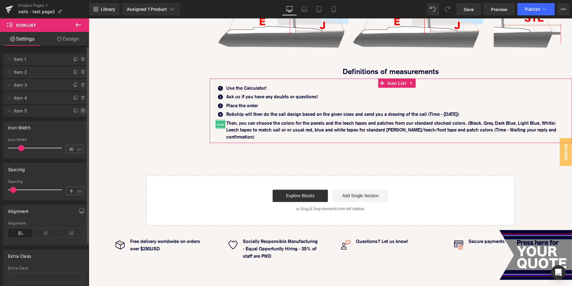
click at [82, 110] on icon at bounding box center [83, 110] width 5 height 5
click at [82, 110] on button "Delete" at bounding box center [76, 111] width 19 height 8
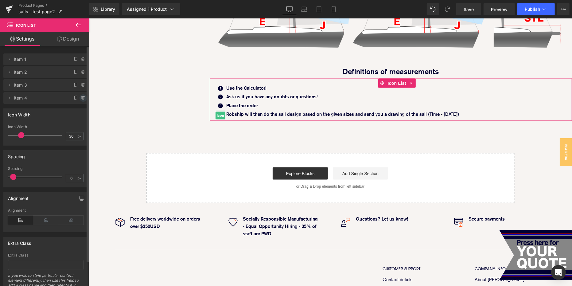
click at [81, 99] on icon at bounding box center [83, 97] width 5 height 5
click at [81, 99] on button "Delete" at bounding box center [76, 98] width 19 height 8
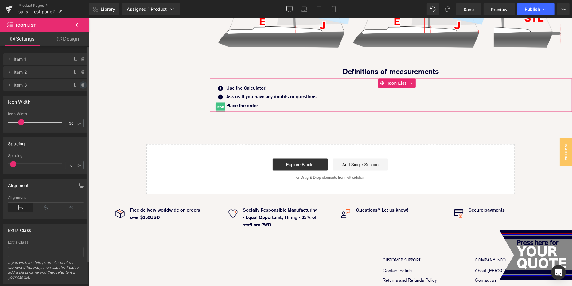
click at [82, 86] on icon at bounding box center [83, 85] width 2 height 3
click at [81, 86] on button "Delete" at bounding box center [76, 85] width 19 height 8
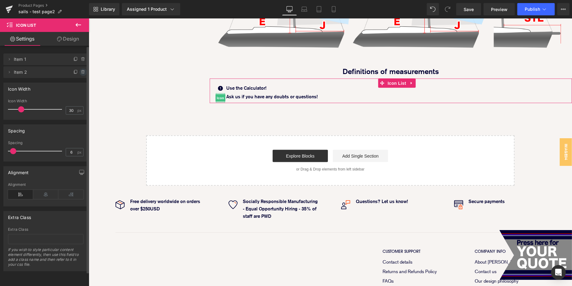
click at [81, 74] on icon at bounding box center [83, 72] width 5 height 5
click at [81, 74] on button "Delete" at bounding box center [77, 72] width 19 height 8
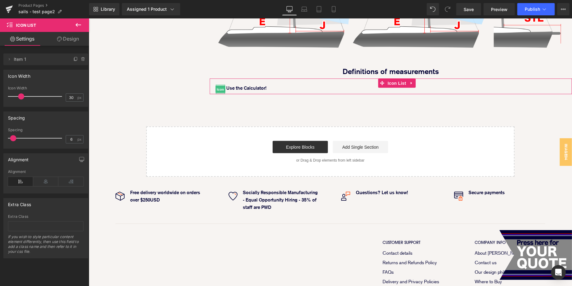
click at [49, 61] on span "Item 1" at bounding box center [40, 59] width 52 height 12
click at [15, 63] on span "Item 1" at bounding box center [40, 59] width 52 height 12
click at [9, 58] on icon at bounding box center [9, 59] width 5 height 5
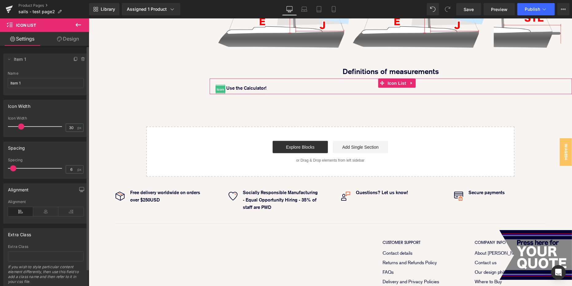
click at [35, 60] on span "Item 1" at bounding box center [40, 59] width 52 height 12
click at [55, 61] on span "Item 1" at bounding box center [40, 59] width 52 height 12
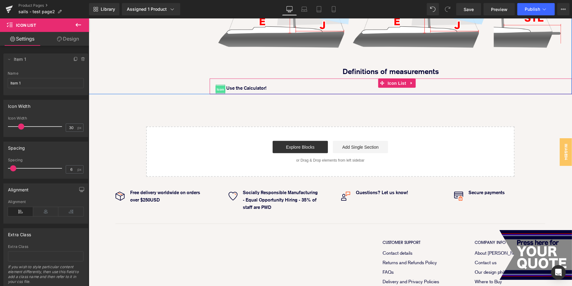
click at [220, 85] on span "Icon" at bounding box center [220, 88] width 10 height 7
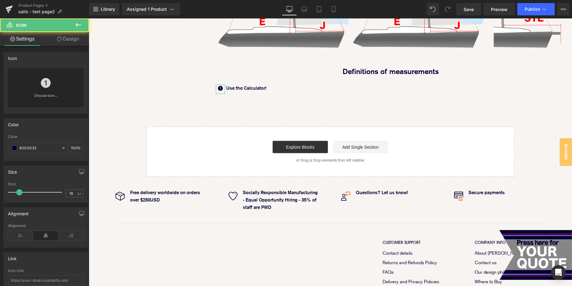
click at [52, 84] on div "Choose Icon..." at bounding box center [46, 87] width 76 height 39
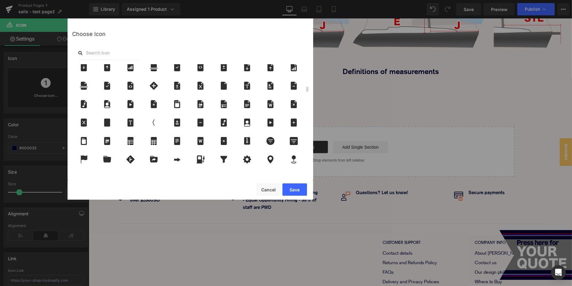
scroll to position [455, 0]
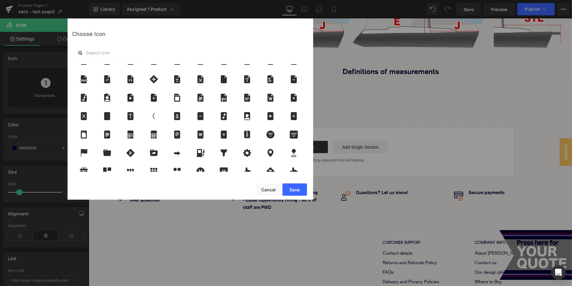
click at [107, 37] on div "Choose Icon" at bounding box center [190, 34] width 236 height 23
click at [105, 51] on input "text" at bounding box center [108, 53] width 61 height 14
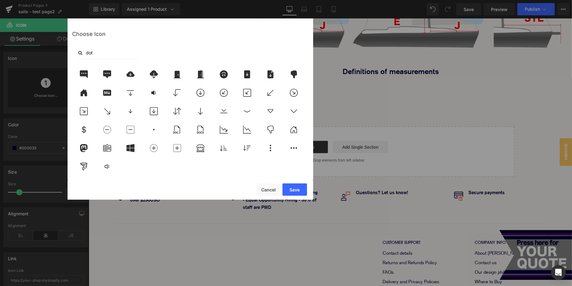
scroll to position [0, 0]
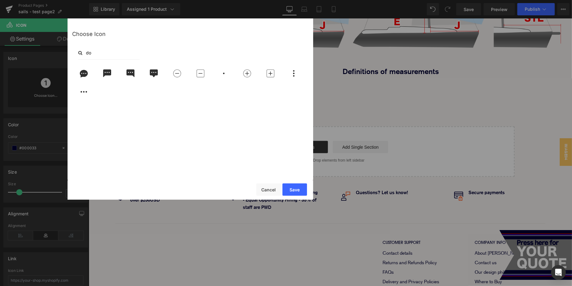
type input "d"
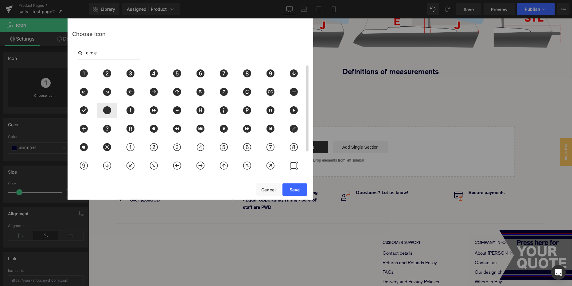
type input "circle"
click at [104, 108] on icon at bounding box center [107, 110] width 8 height 8
click at [294, 188] on button "Save" at bounding box center [294, 189] width 25 height 12
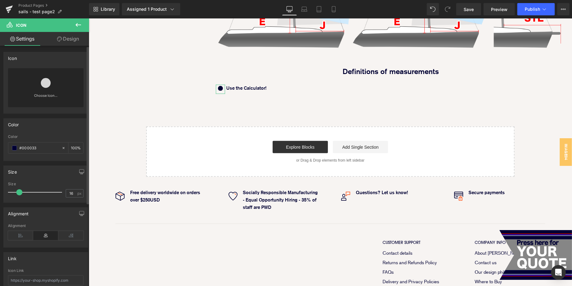
click at [41, 80] on icon at bounding box center [46, 83] width 10 height 10
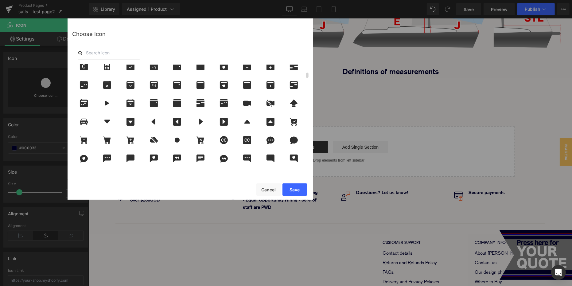
scroll to position [164, 0]
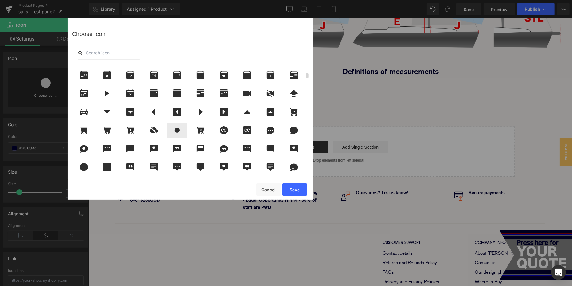
click at [179, 132] on icon at bounding box center [177, 130] width 13 height 8
click at [302, 190] on button "Save" at bounding box center [294, 189] width 25 height 12
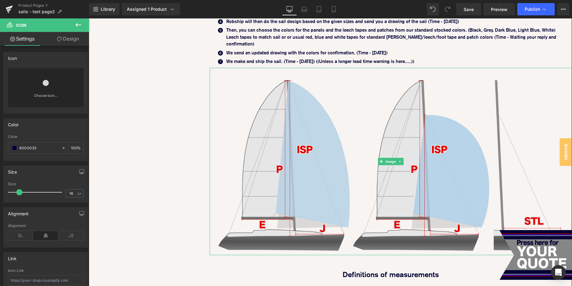
scroll to position [609, 0]
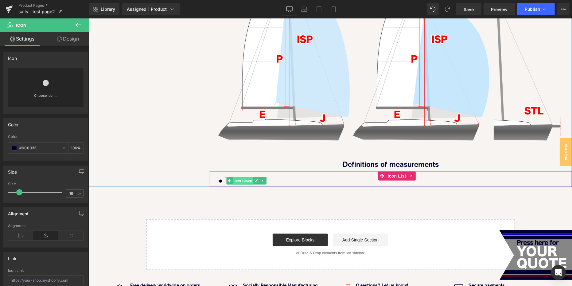
click at [239, 177] on span "Text Block" at bounding box center [242, 180] width 20 height 7
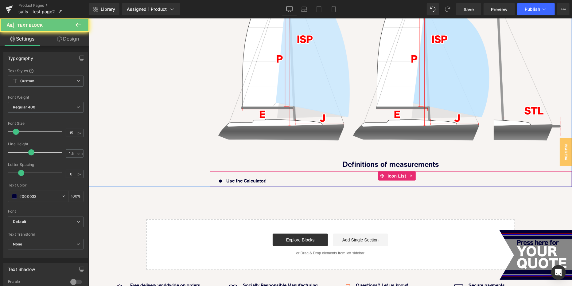
click at [280, 177] on div "Icon Use the Calculator! Text Block" at bounding box center [391, 182] width 350 height 10
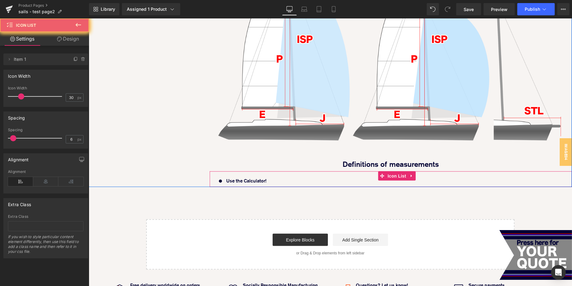
click at [280, 177] on div "Icon Use the Calculator! Text Block" at bounding box center [391, 182] width 350 height 10
click at [278, 177] on div "Icon Use the Calculator! Text Block" at bounding box center [391, 182] width 350 height 10
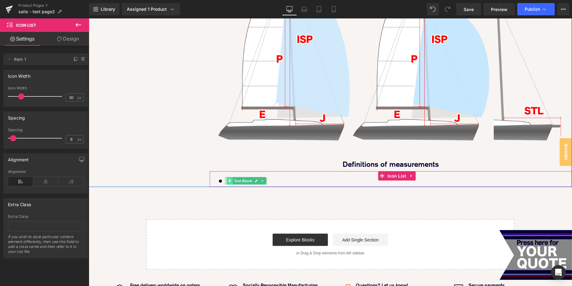
drag, startPoint x: 283, startPoint y: 170, endPoint x: 231, endPoint y: 171, distance: 51.9
click at [231, 177] on div "Icon Use the Calculator! Text Block" at bounding box center [391, 182] width 350 height 10
click at [257, 179] on icon at bounding box center [255, 180] width 3 height 3
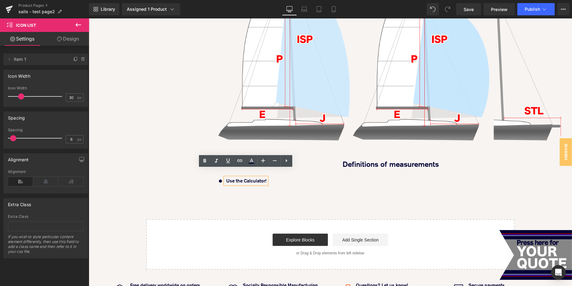
click at [232, 177] on b "Use the Calculator!" at bounding box center [246, 180] width 40 height 6
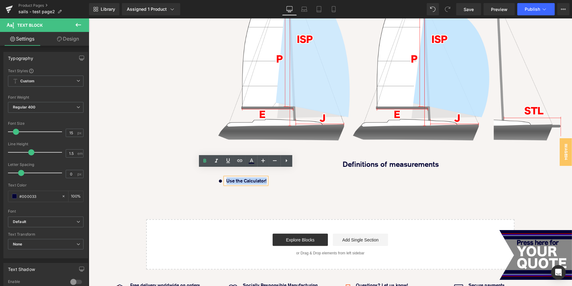
drag, startPoint x: 226, startPoint y: 172, endPoint x: 265, endPoint y: 176, distance: 38.9
click at [266, 177] on div "Use the Calculator!" at bounding box center [246, 180] width 42 height 7
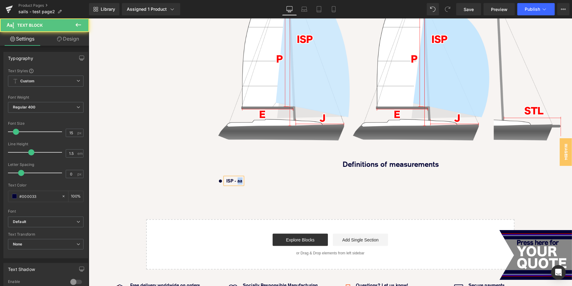
drag, startPoint x: 237, startPoint y: 173, endPoint x: 249, endPoint y: 173, distance: 12.3
click at [249, 177] on div "Icon ISP - aa Text Block" at bounding box center [391, 182] width 350 height 10
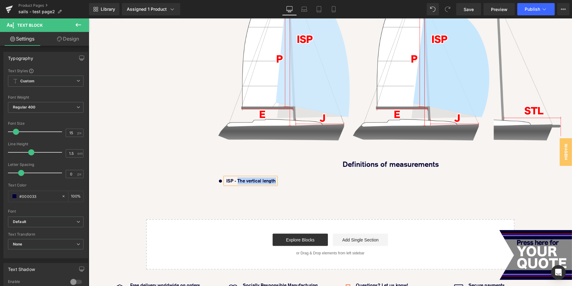
drag, startPoint x: 237, startPoint y: 172, endPoint x: 276, endPoint y: 173, distance: 38.4
click at [276, 177] on strong "ISP - The vertical length" at bounding box center [250, 180] width 49 height 6
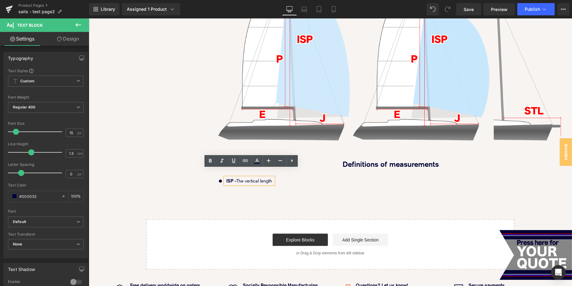
click at [269, 177] on p "ISP - The vertical length" at bounding box center [249, 180] width 47 height 7
click at [273, 177] on strong at bounding box center [272, 180] width 1 height 6
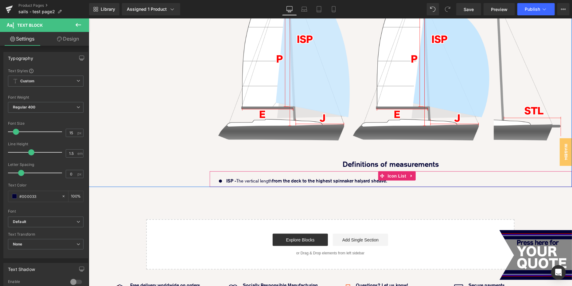
drag, startPoint x: 237, startPoint y: 172, endPoint x: 407, endPoint y: 173, distance: 170.4
click at [407, 177] on div "Icon ISP - The vertical length from the deck to the highest spinnaker halyard s…" at bounding box center [391, 182] width 350 height 10
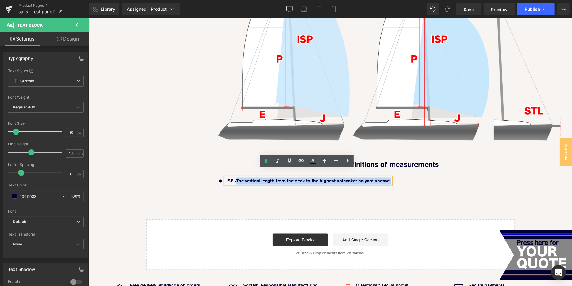
drag, startPoint x: 238, startPoint y: 172, endPoint x: 391, endPoint y: 174, distance: 153.5
click at [391, 177] on div "ISP - The vertical length from the deck to the highest spinnaker halyard sheave." at bounding box center [308, 180] width 166 height 7
click at [379, 177] on p "ISP - The vertical length from the deck to the highest spinnaker halyard sheave." at bounding box center [303, 180] width 154 height 7
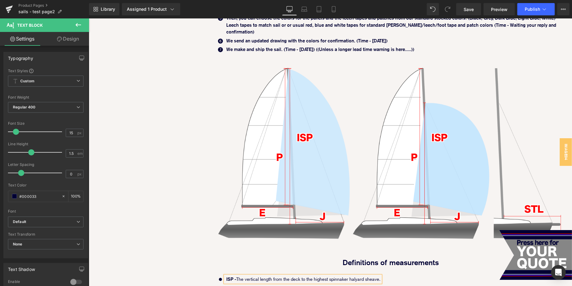
scroll to position [525, 0]
